Goal: Navigation & Orientation: Find specific page/section

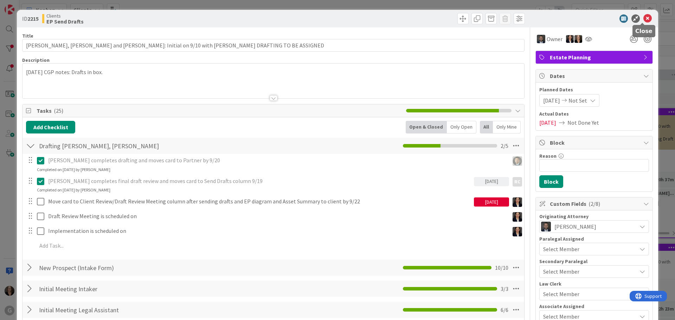
click at [643, 19] on icon at bounding box center [647, 18] width 8 height 8
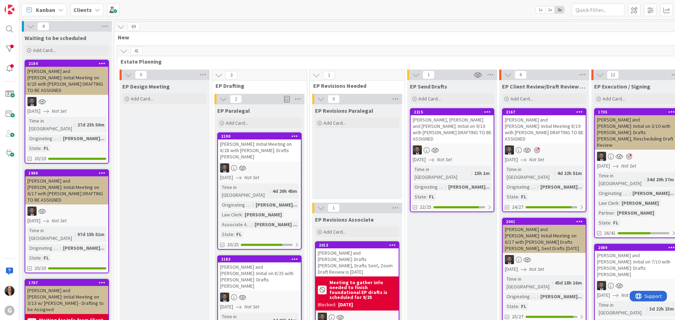
click at [61, 11] on icon at bounding box center [61, 10] width 6 height 6
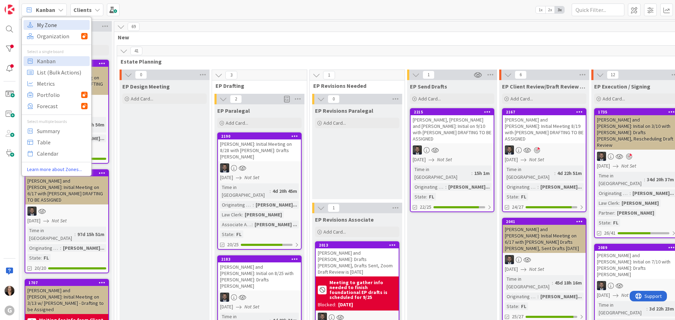
click at [54, 24] on span "My Zone" at bounding box center [62, 25] width 51 height 11
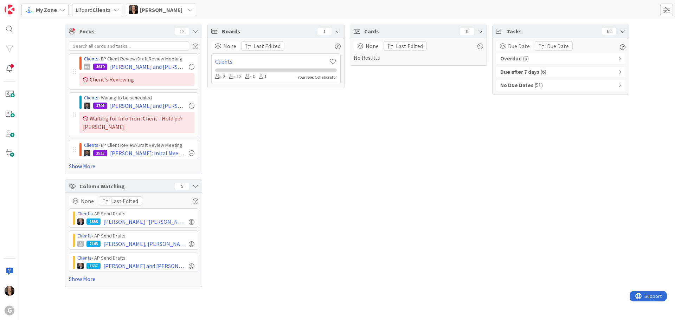
click at [87, 166] on link "Show More" at bounding box center [133, 166] width 129 height 8
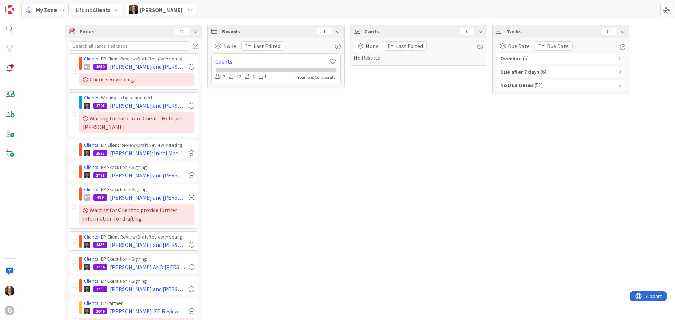
click at [504, 59] on b "Overdue" at bounding box center [510, 59] width 21 height 8
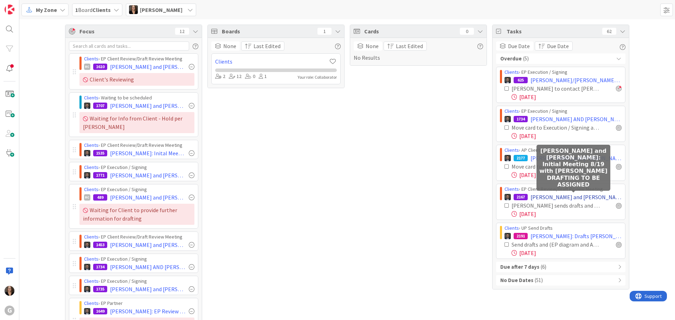
click at [542, 196] on span "[PERSON_NAME] and [PERSON_NAME]: Initial Meeting 8/19 with [PERSON_NAME] DRAFTI…" at bounding box center [575, 197] width 91 height 8
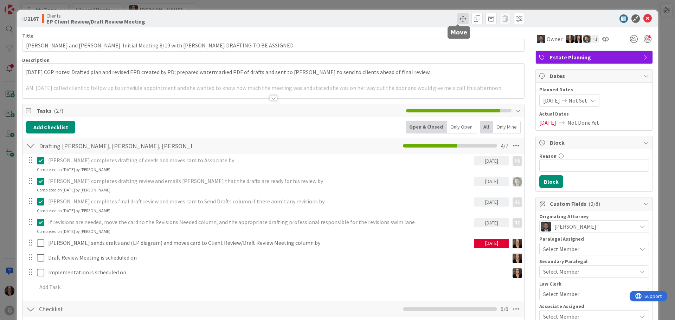
click at [457, 17] on span at bounding box center [462, 18] width 11 height 11
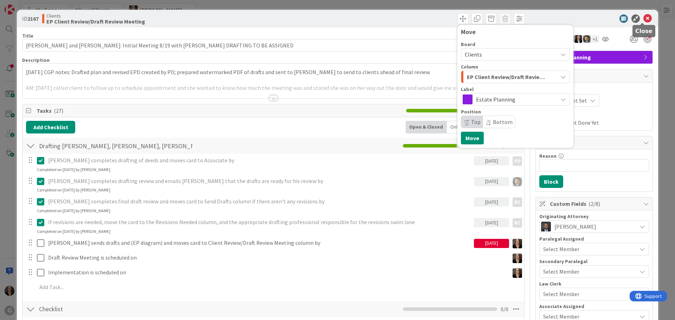
click at [643, 19] on icon at bounding box center [647, 18] width 8 height 8
